Goal: Complete application form

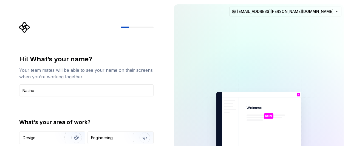
type input "Nacho"
click at [123, 110] on div "Hi! What’s your name? Your team mates will be able to see your name on their sc…" at bounding box center [86, 117] width 134 height 124
click at [78, 138] on img "button" at bounding box center [72, 138] width 35 height 37
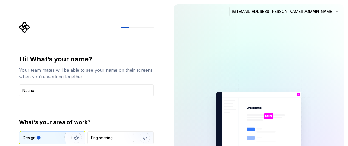
click at [78, 135] on img "button" at bounding box center [72, 138] width 35 height 37
click at [45, 135] on div "Design" at bounding box center [52, 138] width 66 height 12
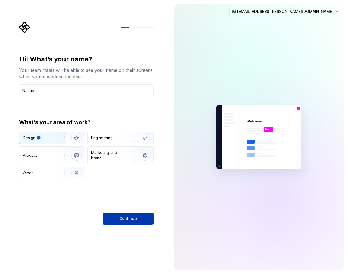
click at [123, 146] on span "Continue" at bounding box center [128, 218] width 18 height 5
